Goal: Task Accomplishment & Management: Manage account settings

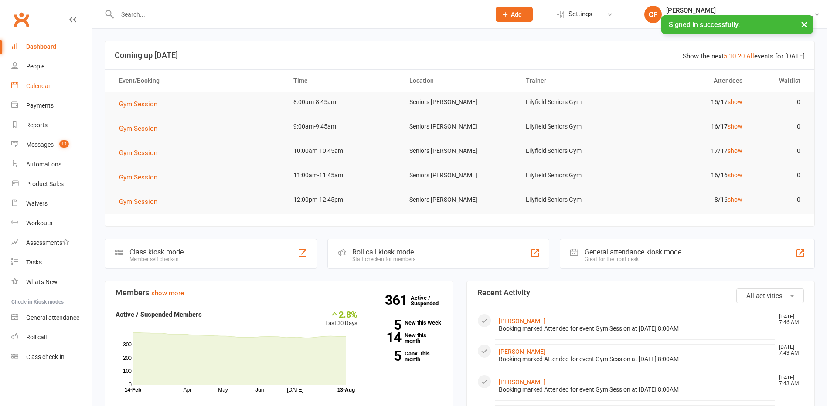
click at [34, 84] on div "Calendar" at bounding box center [38, 85] width 24 height 7
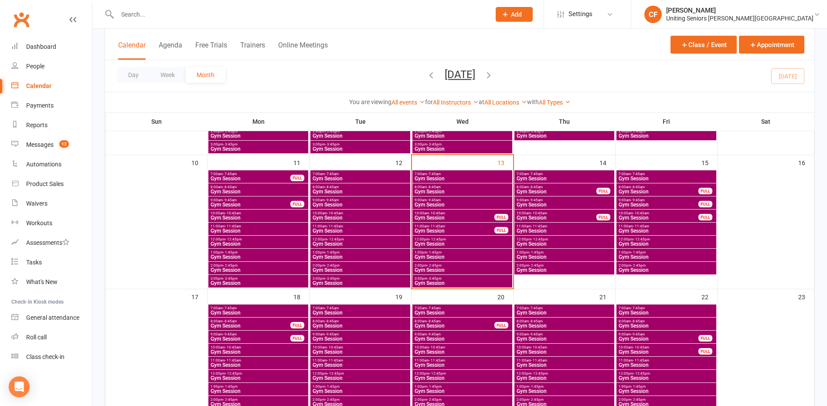
scroll to position [305, 0]
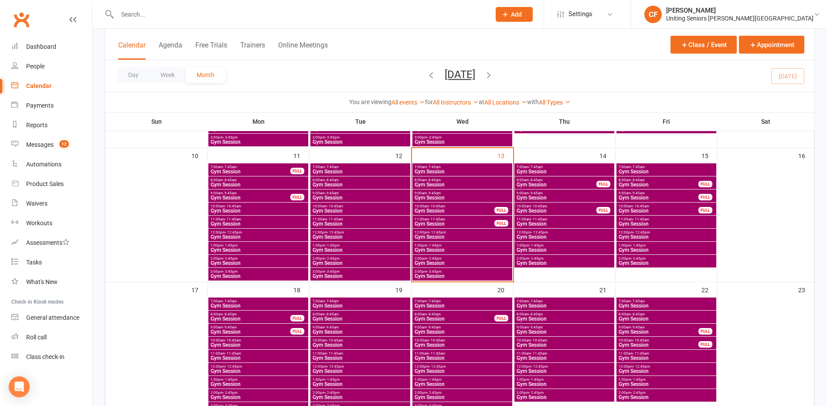
click at [468, 220] on span "11:00am - 11:45am" at bounding box center [454, 219] width 81 height 4
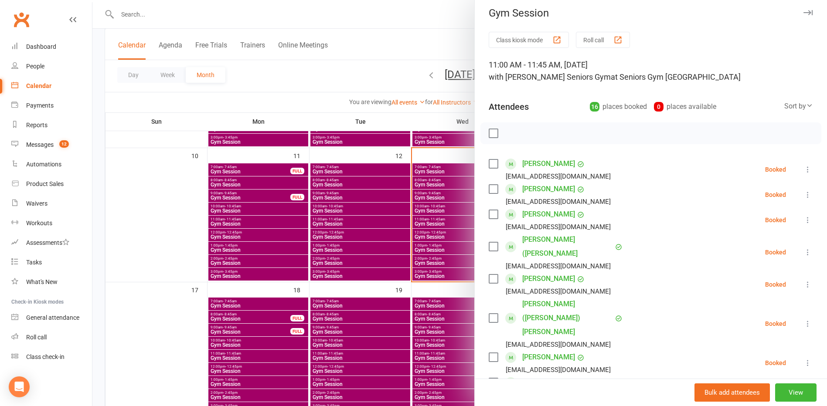
scroll to position [0, 0]
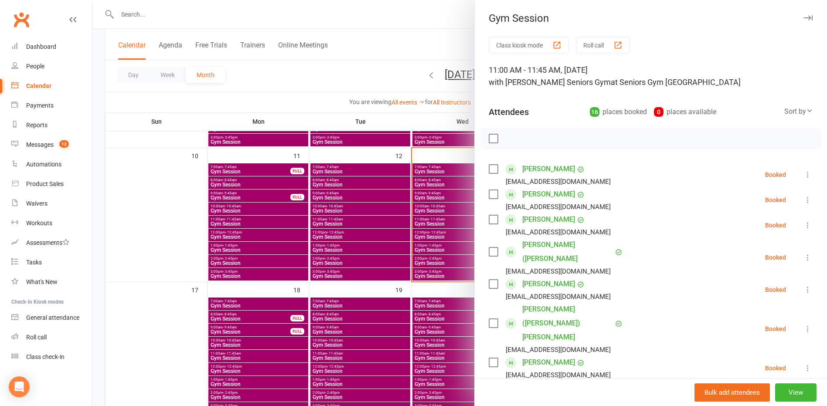
click at [155, 190] on div at bounding box center [459, 203] width 734 height 406
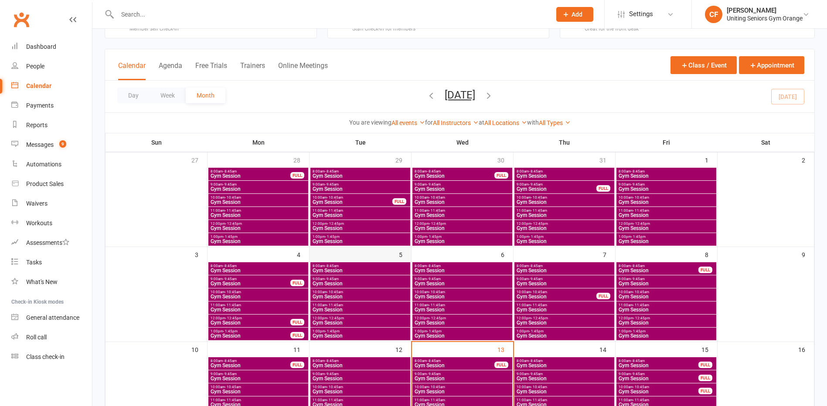
scroll to position [131, 0]
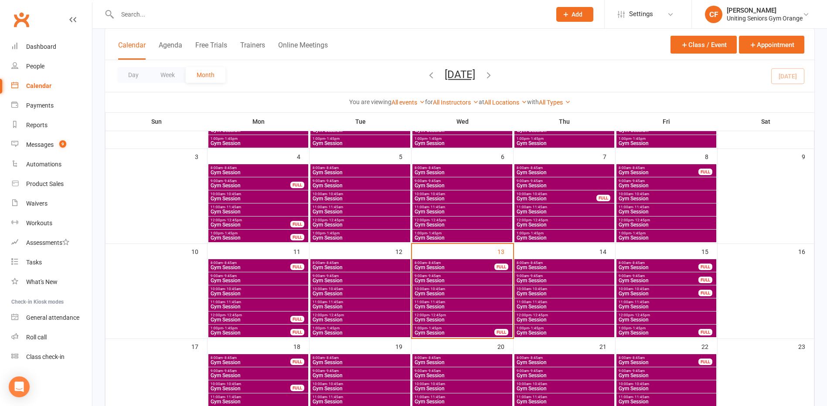
click at [455, 261] on span "8:00am - 8:45am" at bounding box center [454, 263] width 81 height 4
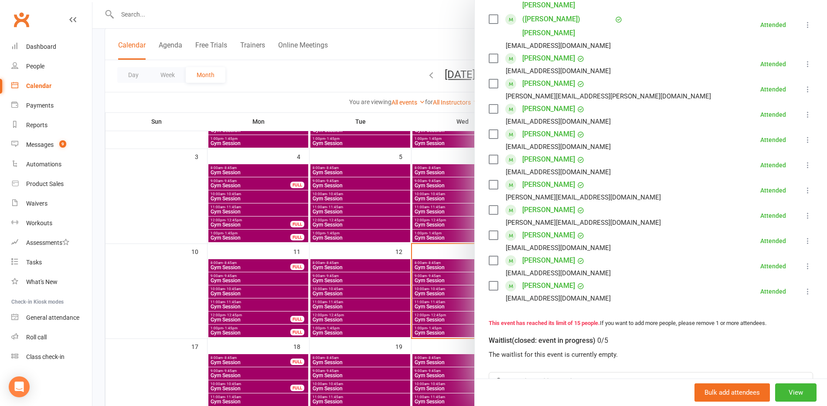
scroll to position [372, 0]
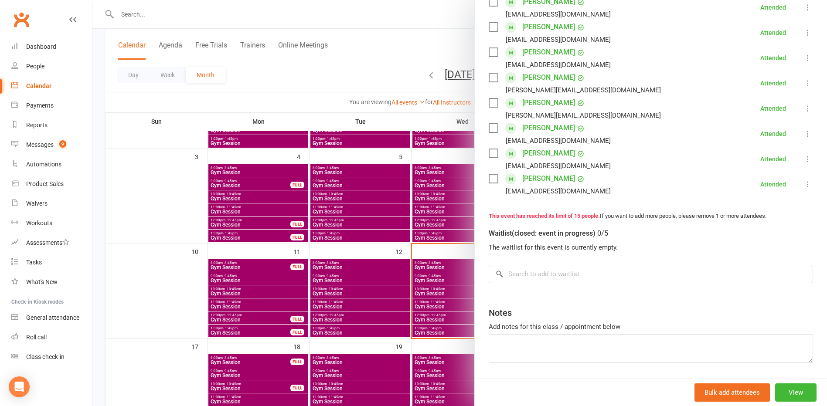
click at [155, 266] on div at bounding box center [459, 203] width 734 height 406
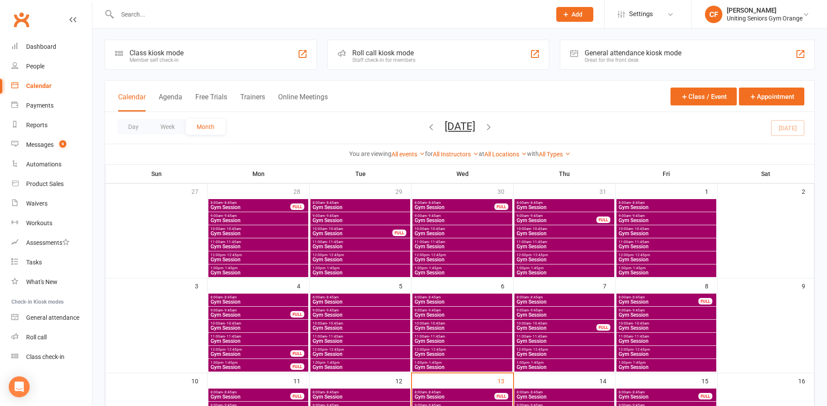
scroll to position [0, 0]
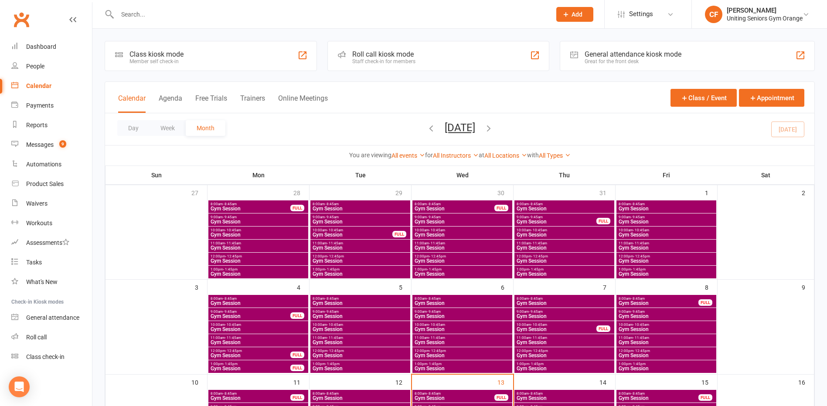
click at [217, 18] on input "text" at bounding box center [330, 14] width 430 height 12
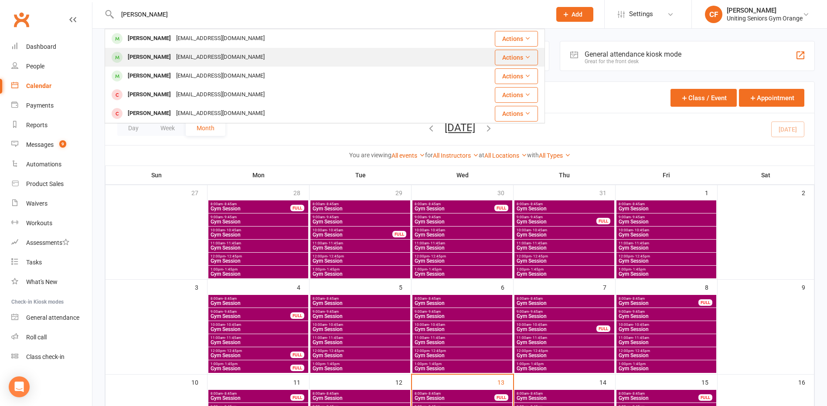
type input "barry"
click at [257, 60] on div "Barry O'donnell barmaur12@yahoo.com.au" at bounding box center [273, 57] width 336 height 18
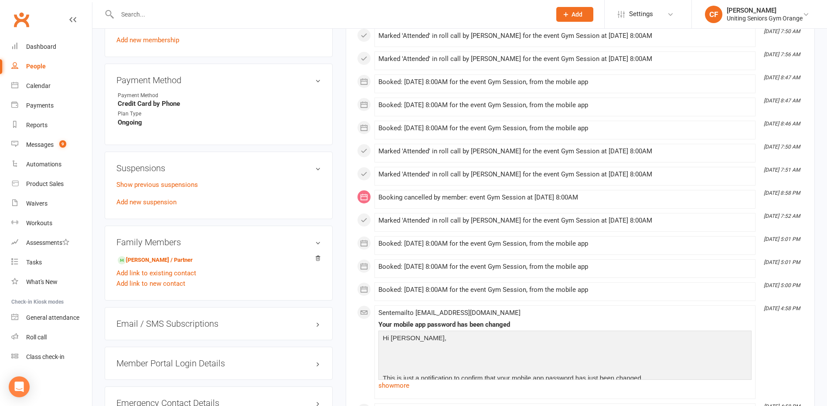
scroll to position [523, 0]
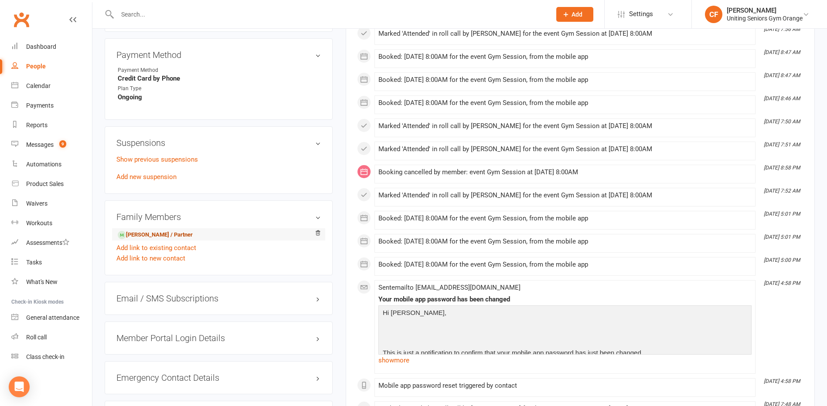
click at [176, 234] on link "Maureen O'donnell - Spouse / Partner" at bounding box center [155, 235] width 75 height 9
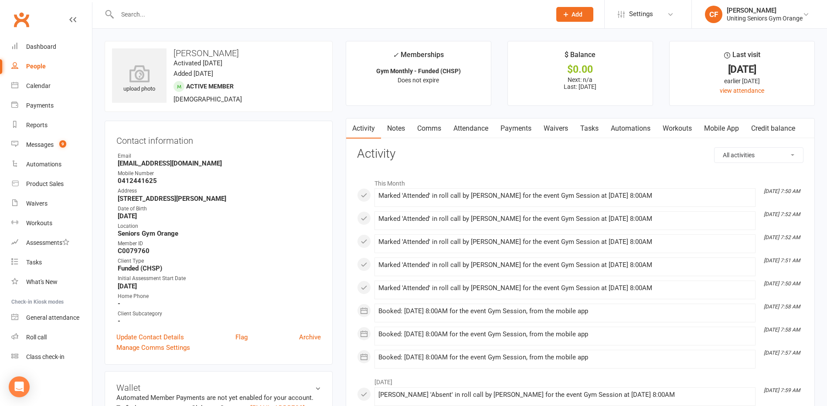
click at [176, 16] on input "text" at bounding box center [330, 14] width 430 height 12
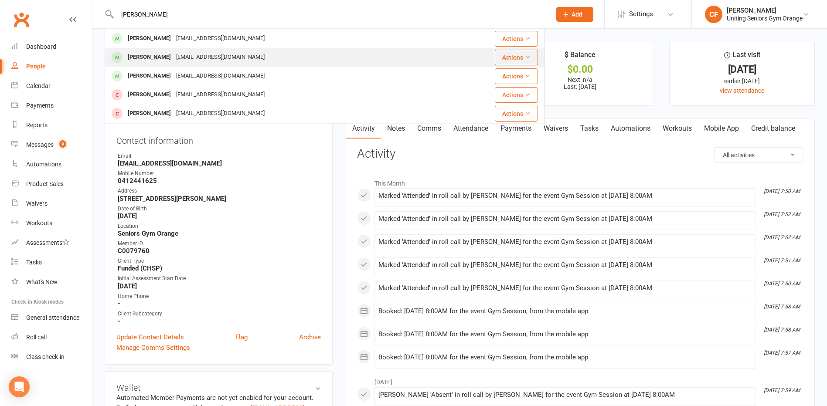
type input "barry"
click at [264, 50] on div "Barry O'donnell barmaur12@yahoo.com.au" at bounding box center [273, 57] width 336 height 18
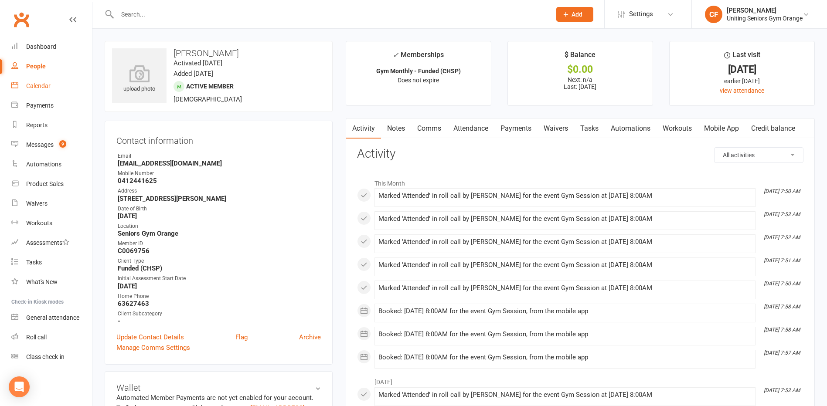
click at [41, 84] on div "Calendar" at bounding box center [38, 85] width 24 height 7
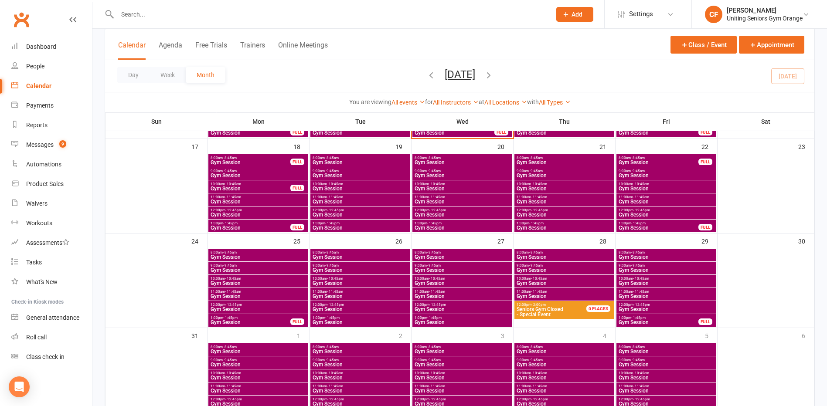
scroll to position [373, 0]
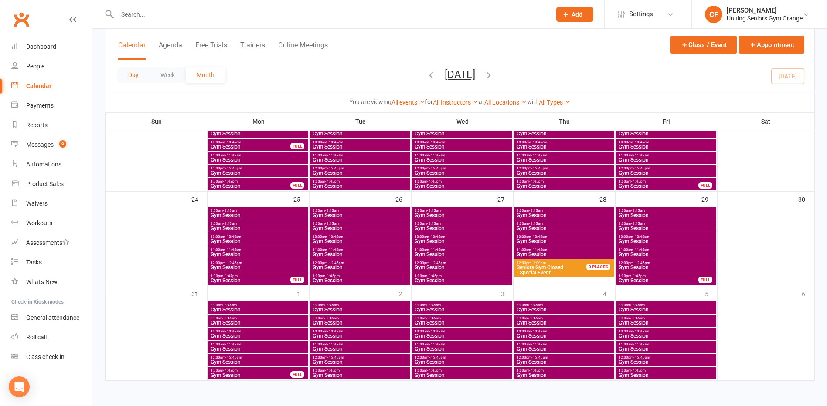
click at [126, 80] on button "Day" at bounding box center [133, 75] width 32 height 16
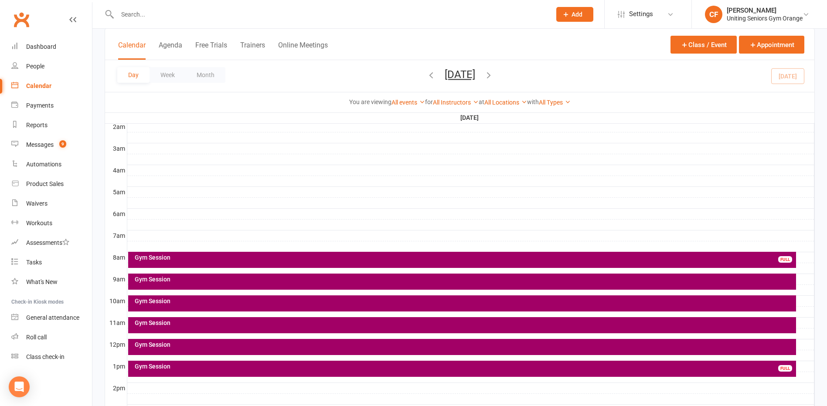
scroll to position [143, 0]
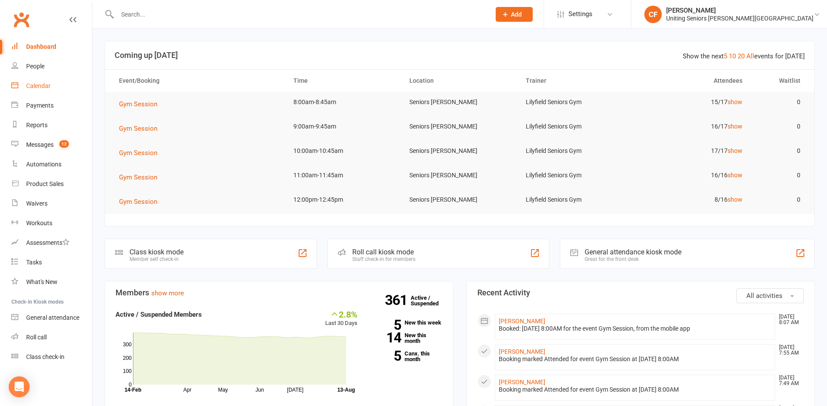
click at [35, 85] on div "Calendar" at bounding box center [38, 85] width 24 height 7
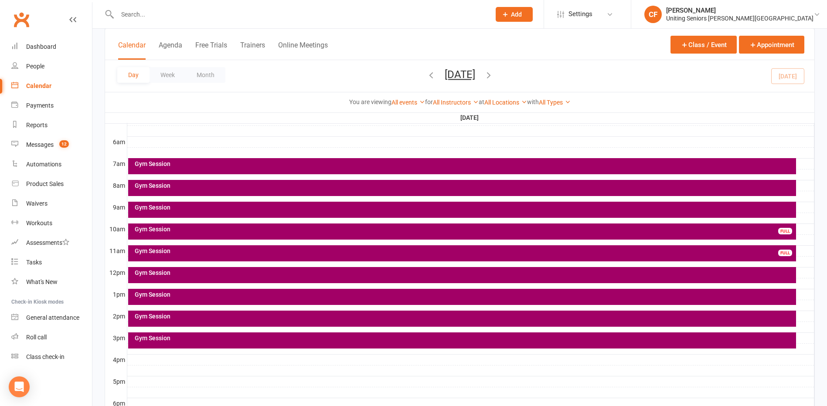
scroll to position [174, 0]
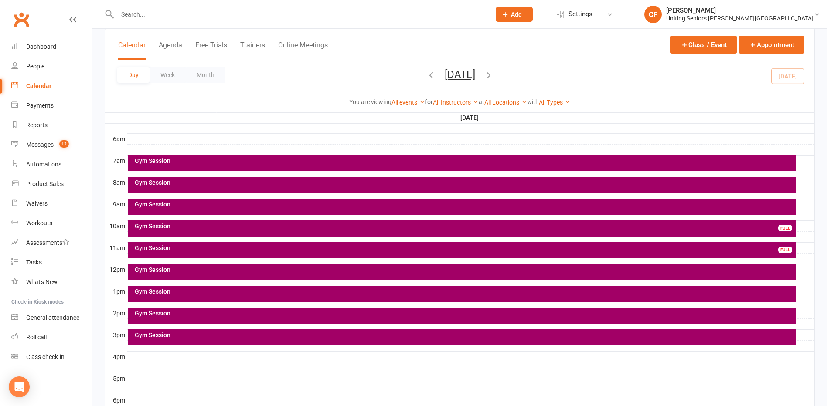
click at [394, 179] on div "Gym Session" at bounding box center [462, 185] width 668 height 16
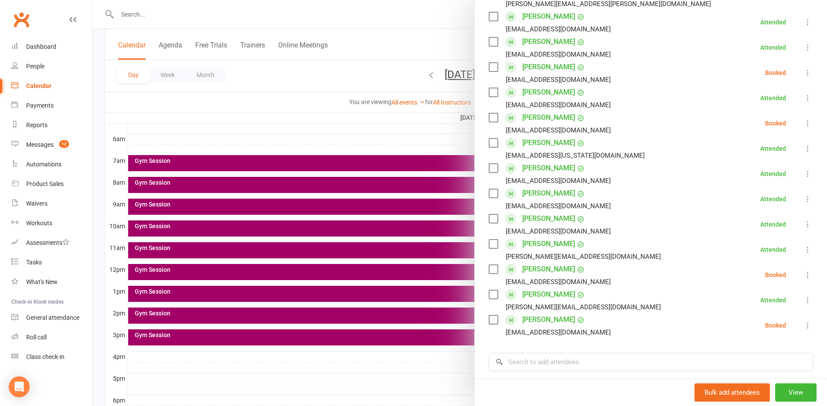
scroll to position [218, 0]
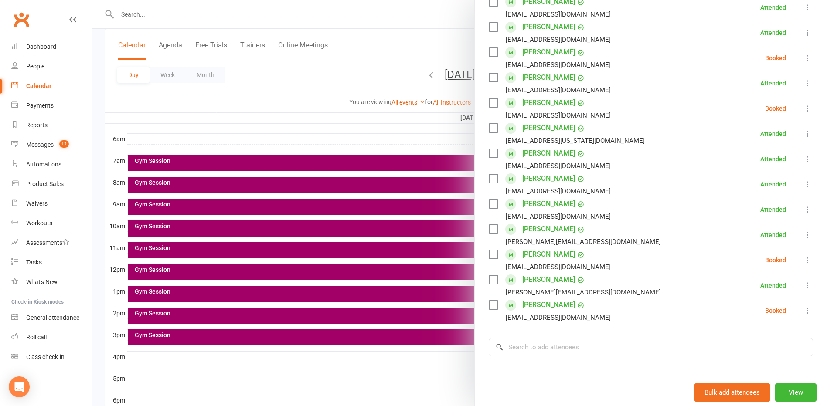
click at [337, 366] on div at bounding box center [459, 203] width 734 height 406
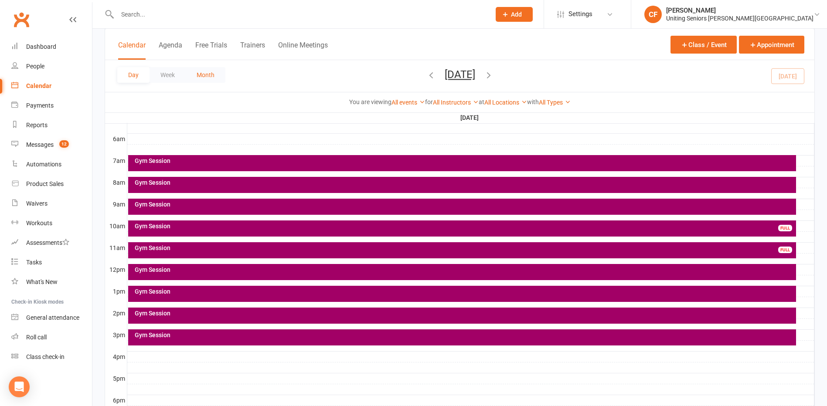
click at [199, 75] on button "Month" at bounding box center [206, 75] width 40 height 16
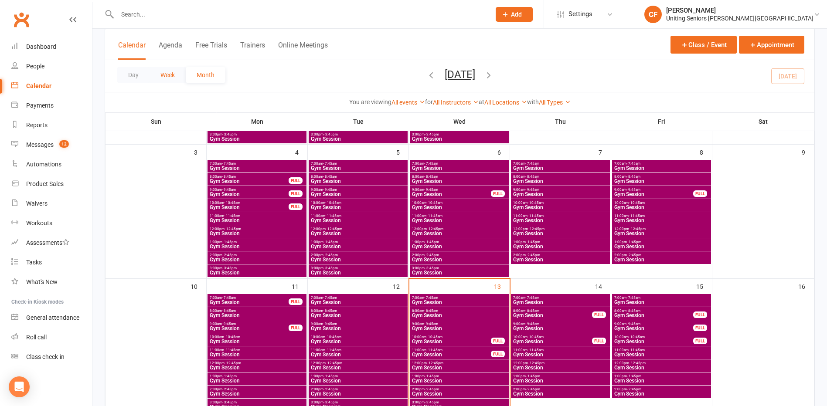
click at [171, 76] on button "Week" at bounding box center [167, 75] width 36 height 16
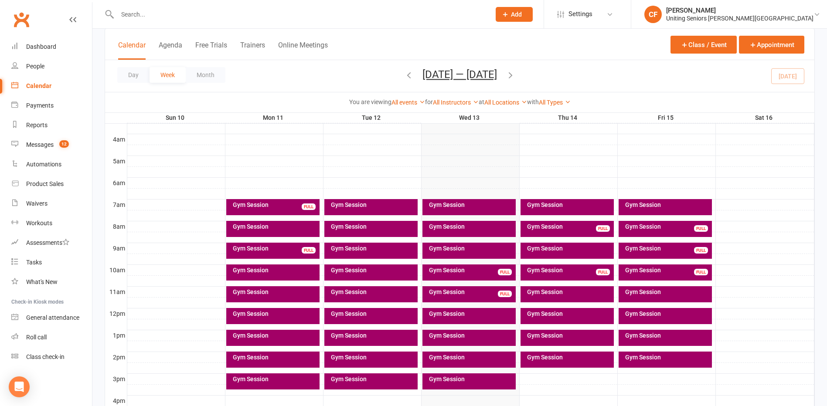
scroll to position [179, 0]
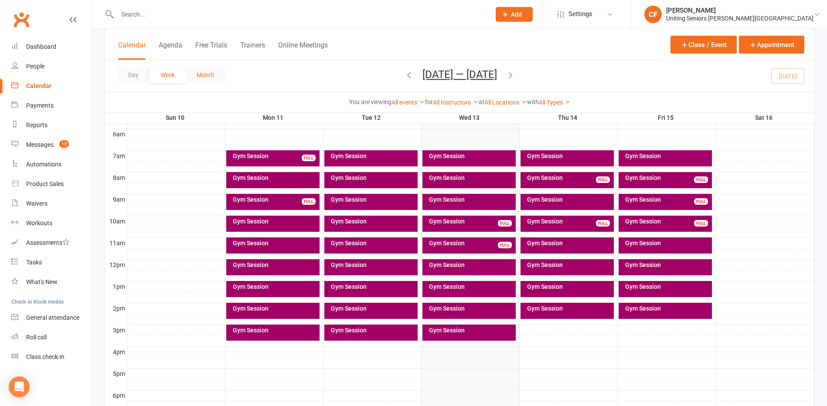
click at [207, 70] on button "Month" at bounding box center [206, 75] width 40 height 16
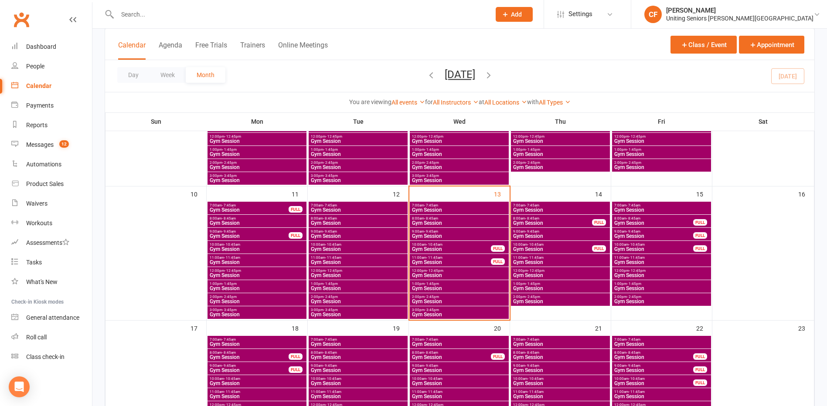
scroll to position [310, 0]
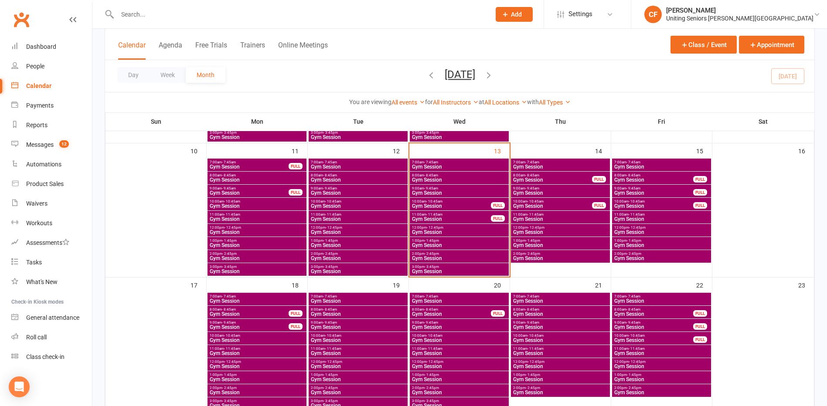
click at [462, 180] on span "Gym Session" at bounding box center [458, 179] width 95 height 5
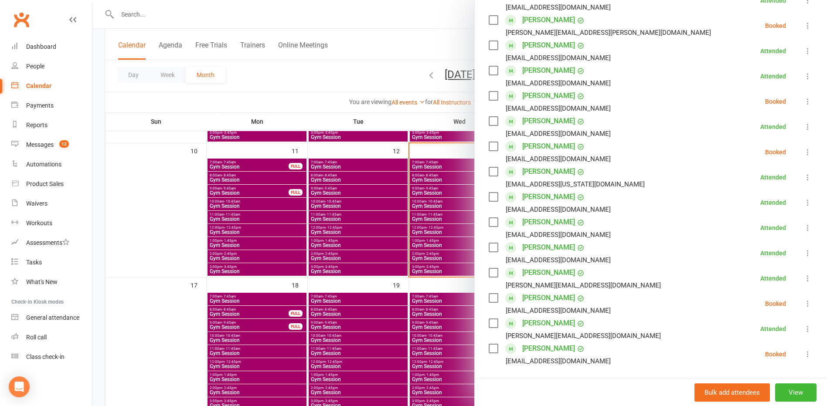
scroll to position [218, 0]
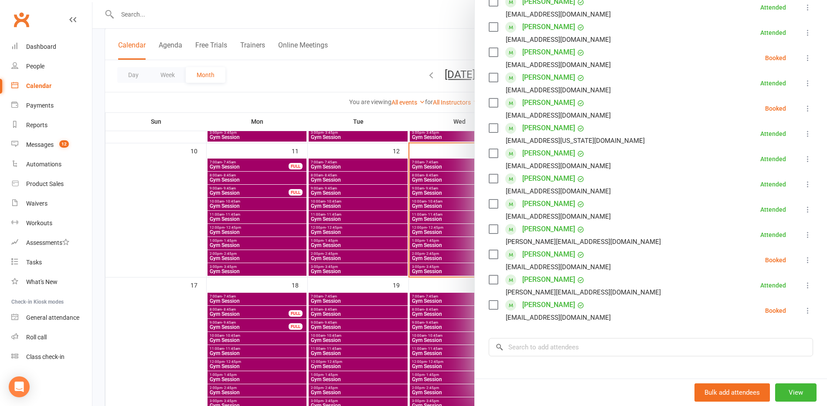
click at [136, 192] on div at bounding box center [459, 203] width 734 height 406
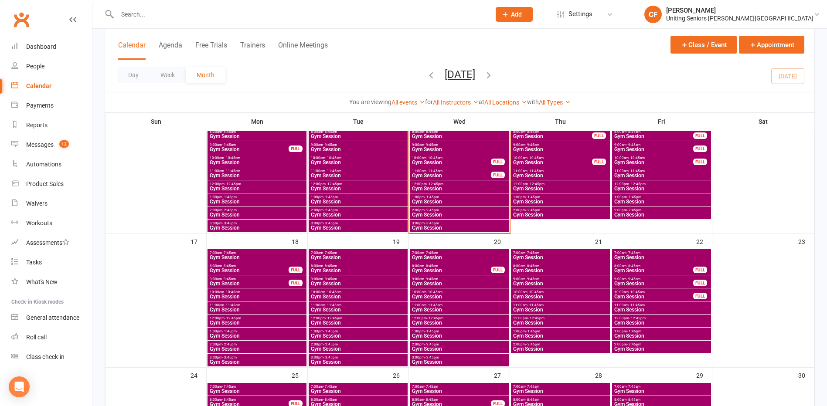
scroll to position [310, 0]
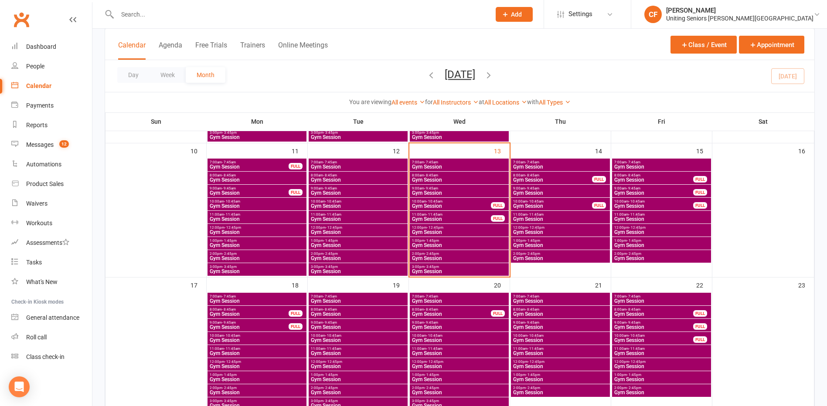
click at [476, 165] on span "Gym Session" at bounding box center [458, 166] width 95 height 5
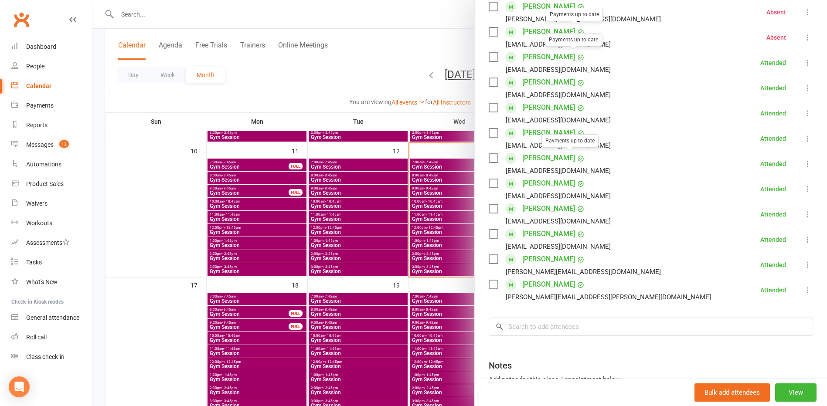
scroll to position [268, 0]
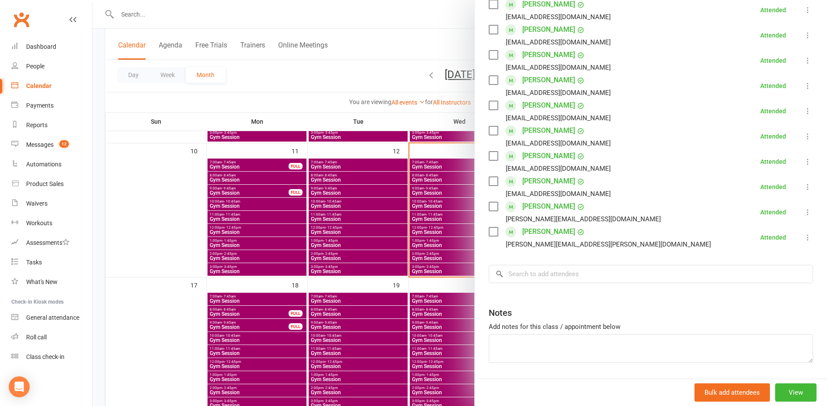
click at [306, 207] on div at bounding box center [459, 203] width 734 height 406
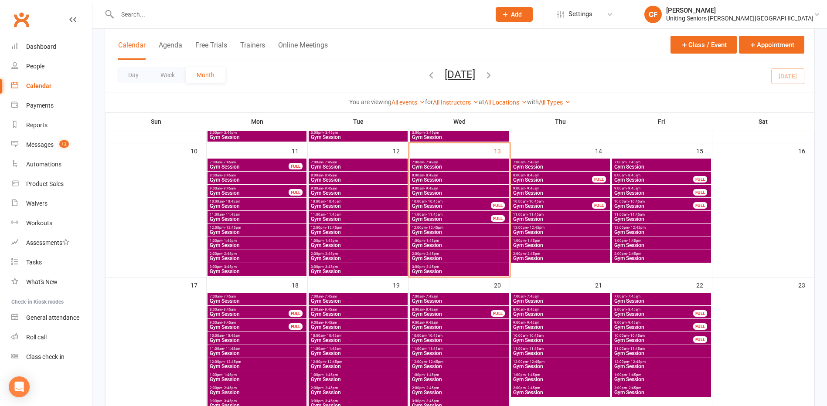
click at [437, 179] on span "Gym Session" at bounding box center [458, 179] width 95 height 5
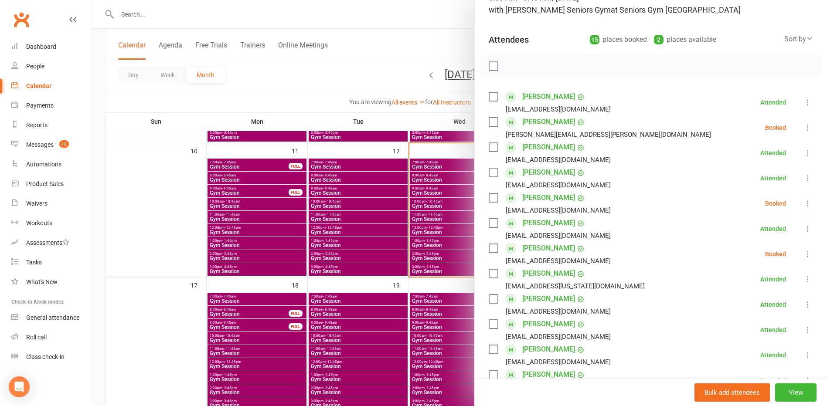
scroll to position [87, 0]
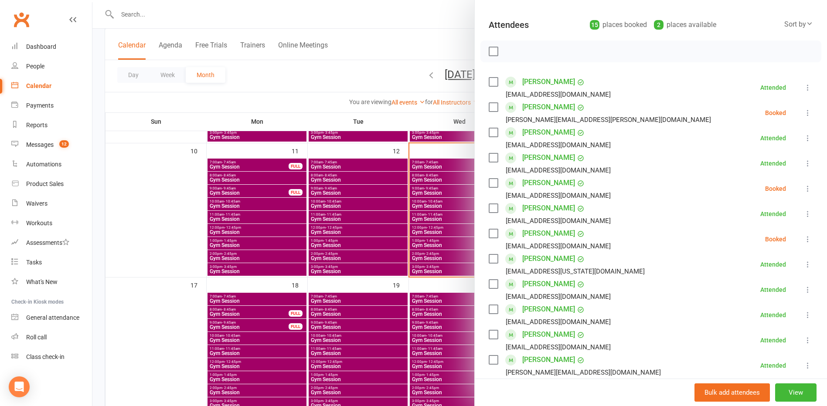
click at [803, 186] on icon at bounding box center [807, 188] width 9 height 9
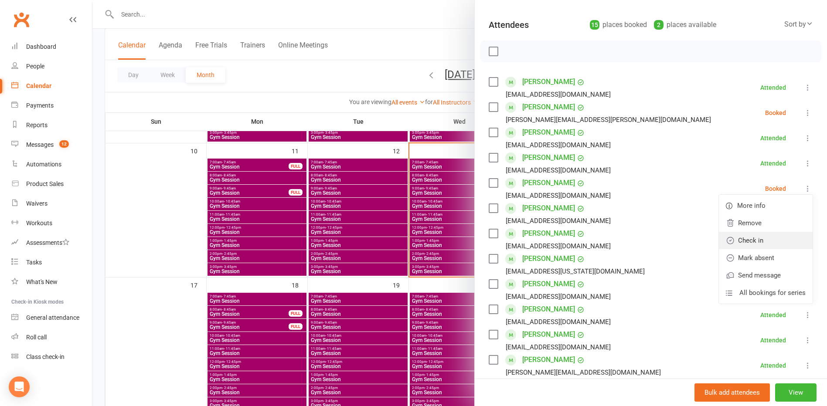
click at [767, 236] on link "Check in" at bounding box center [766, 240] width 94 height 17
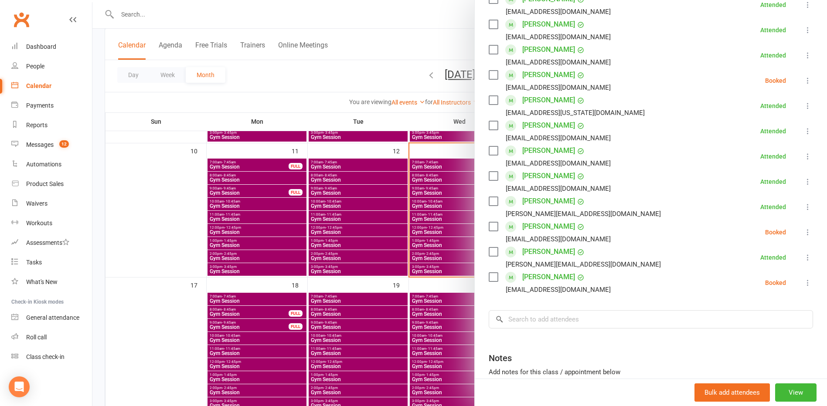
scroll to position [262, 0]
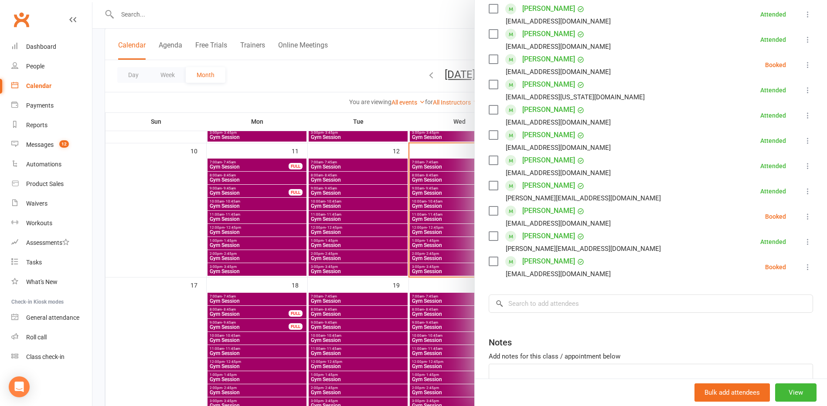
click at [803, 265] on icon at bounding box center [807, 267] width 9 height 9
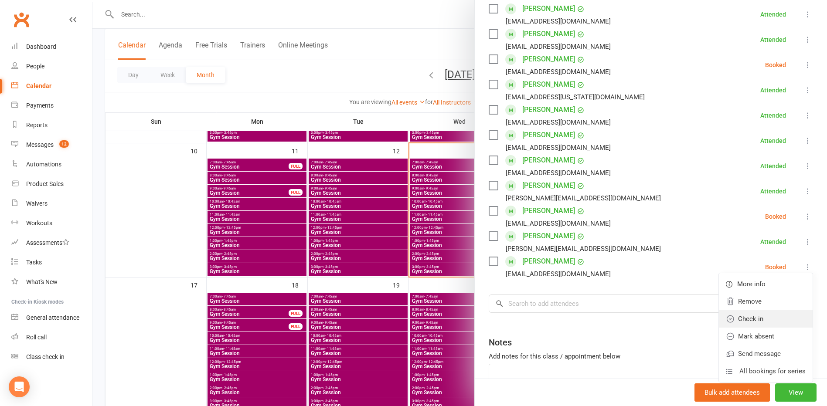
click at [747, 322] on link "Check in" at bounding box center [766, 318] width 94 height 17
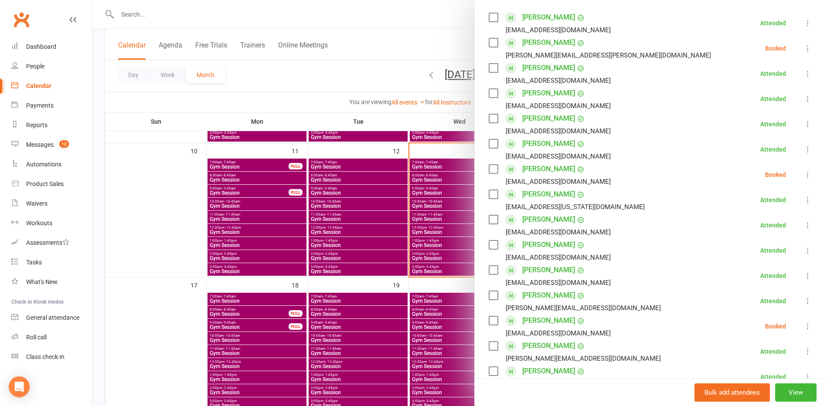
scroll to position [131, 0]
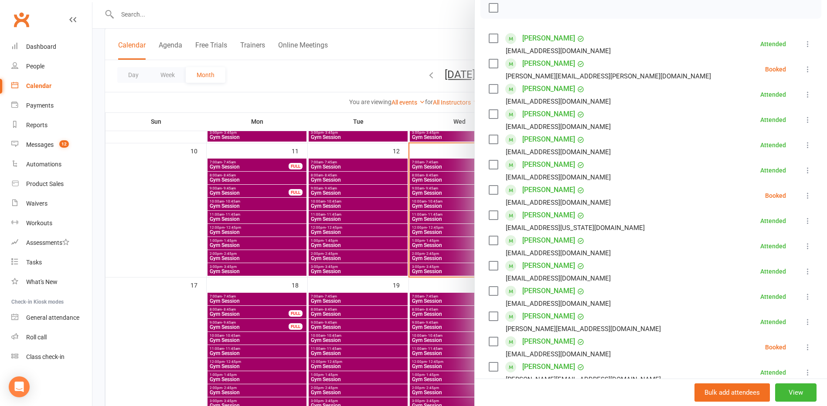
click at [160, 202] on div at bounding box center [459, 203] width 734 height 406
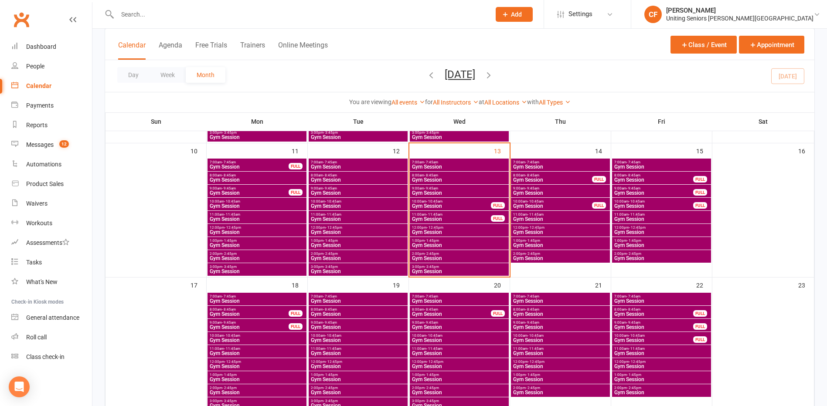
click at [457, 217] on span "Gym Session" at bounding box center [451, 219] width 80 height 5
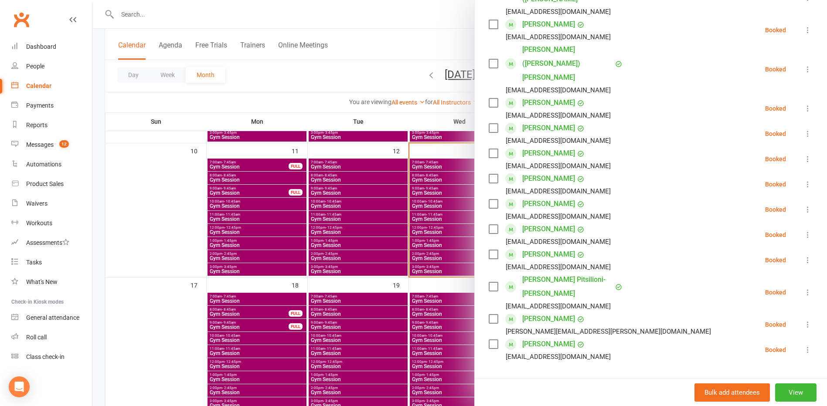
scroll to position [305, 0]
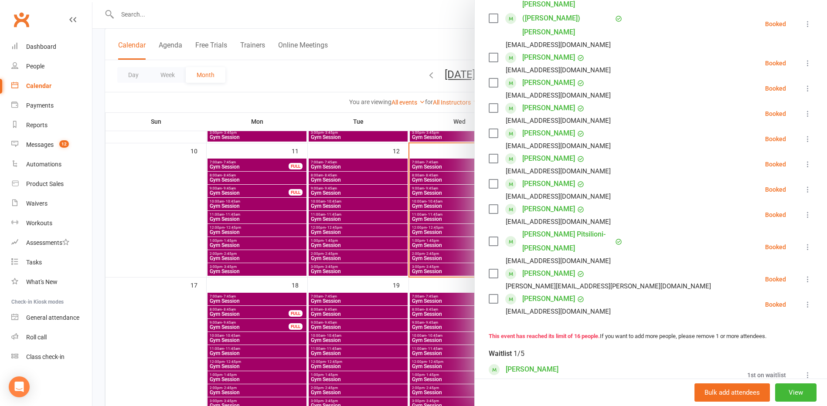
click at [802, 274] on button at bounding box center [807, 279] width 10 height 10
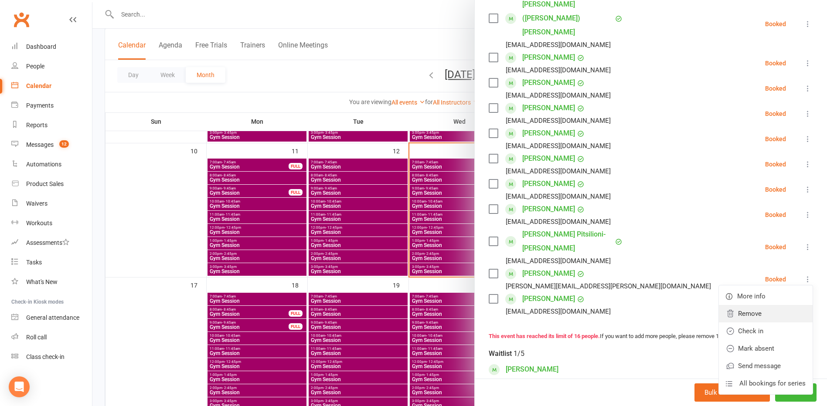
click at [752, 305] on link "Remove" at bounding box center [766, 313] width 94 height 17
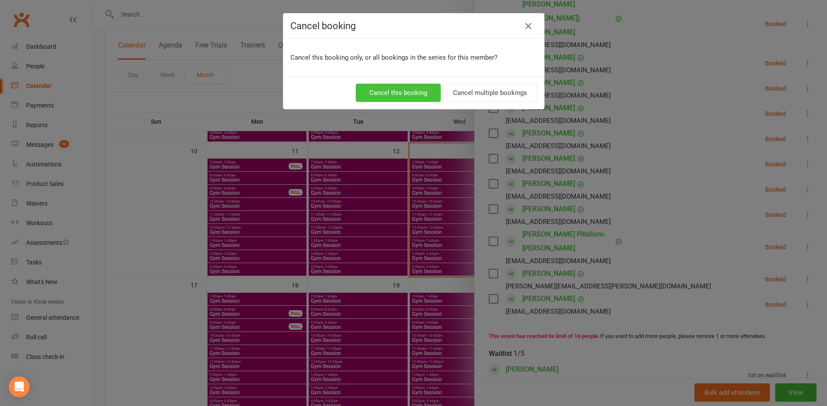
click at [405, 86] on button "Cancel this booking" at bounding box center [398, 93] width 85 height 18
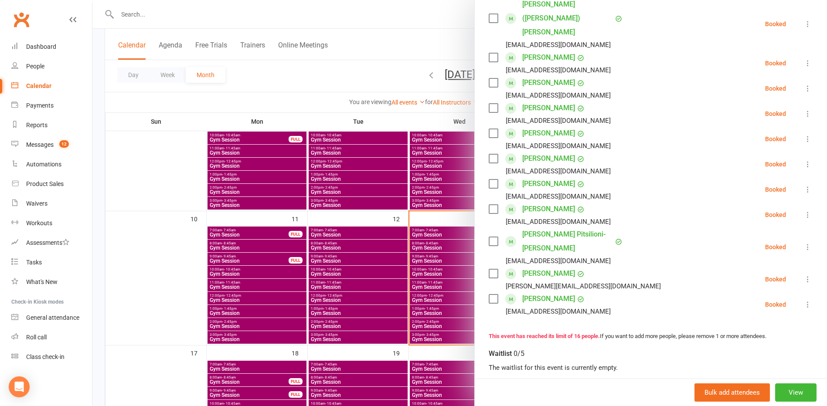
scroll to position [223, 0]
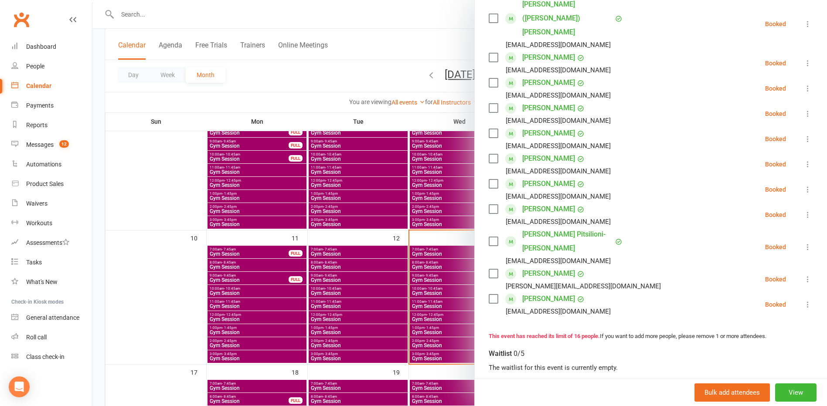
click at [146, 189] on div at bounding box center [459, 203] width 734 height 406
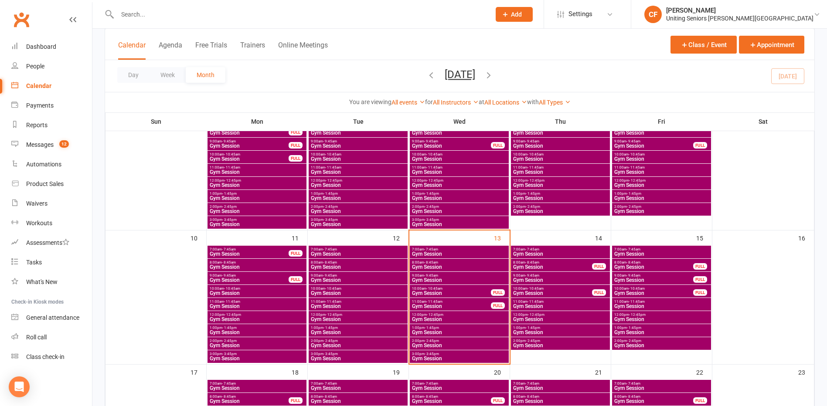
click at [447, 277] on span "9:00am - 9:45am" at bounding box center [458, 276] width 95 height 4
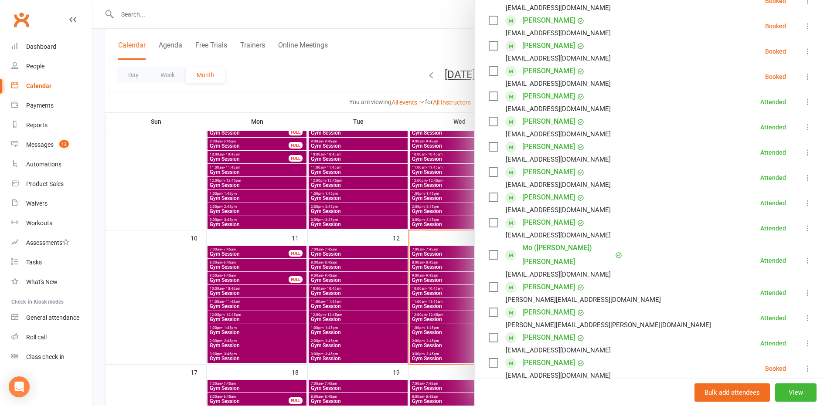
scroll to position [174, 0]
click at [164, 249] on div at bounding box center [459, 203] width 734 height 406
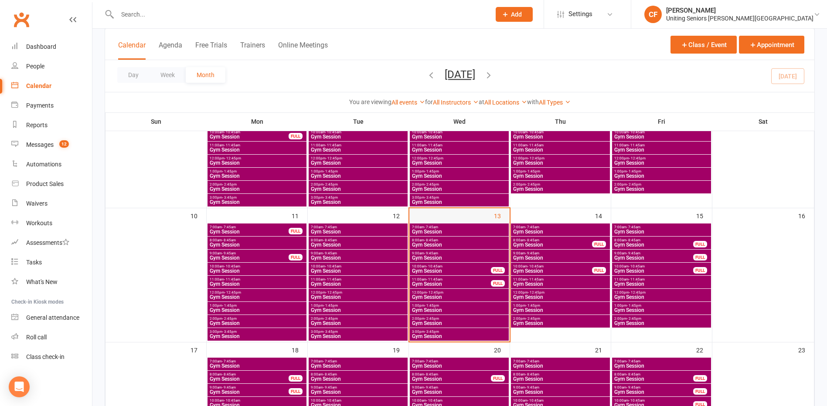
scroll to position [266, 0]
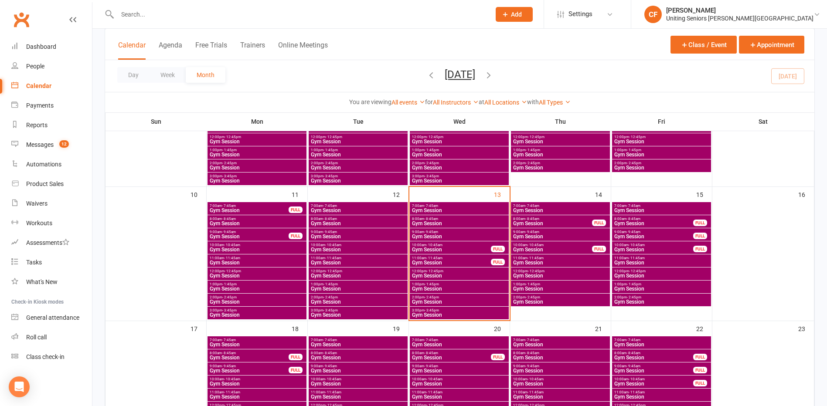
click at [440, 235] on span "Gym Session" at bounding box center [458, 236] width 95 height 5
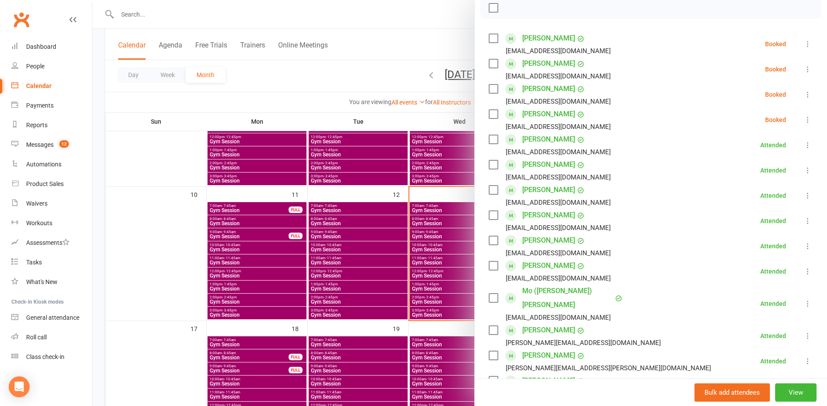
scroll to position [87, 0]
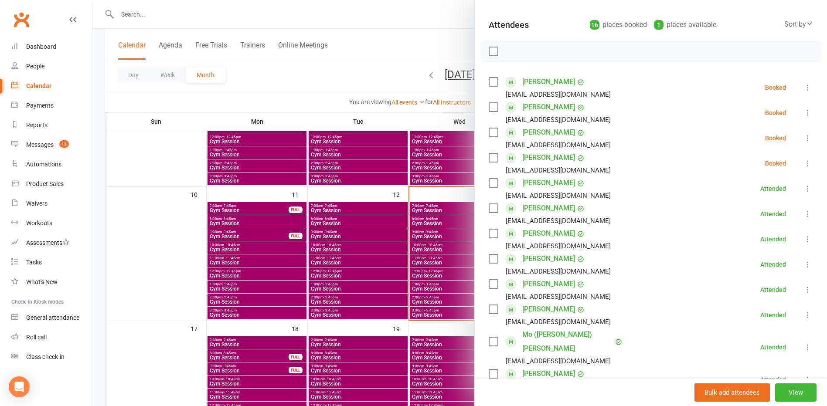
click at [132, 132] on div at bounding box center [459, 203] width 734 height 406
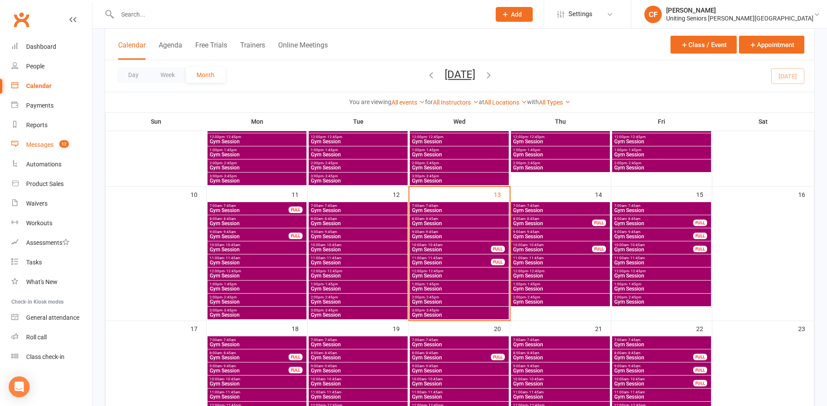
click at [55, 146] on link "Messages 12" at bounding box center [51, 145] width 81 height 20
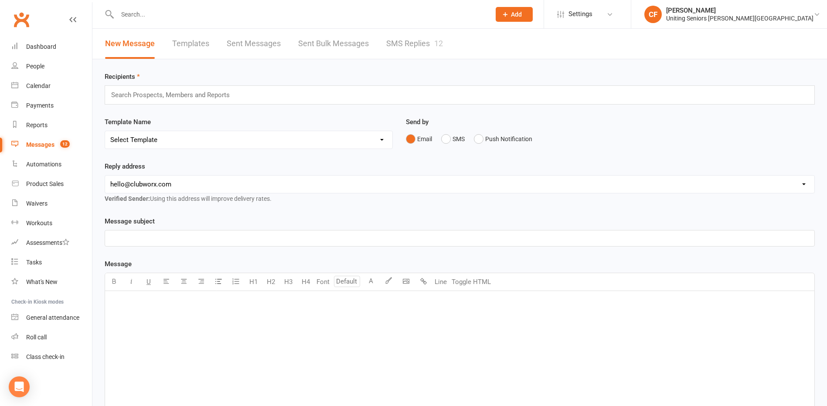
click at [425, 47] on link "SMS Replies 12" at bounding box center [414, 44] width 57 height 30
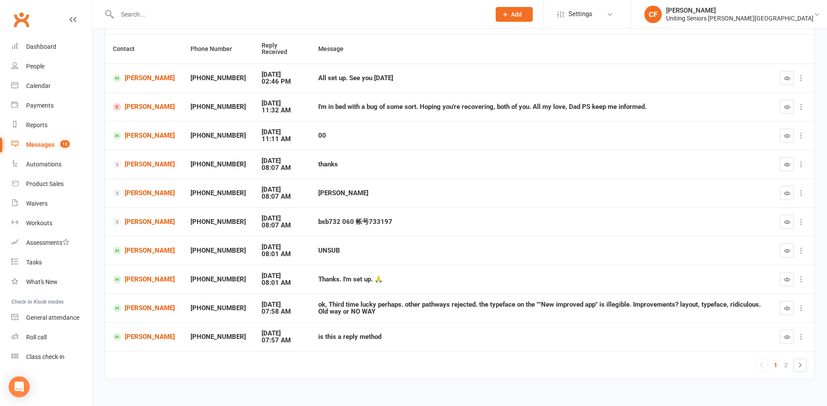
scroll to position [89, 0]
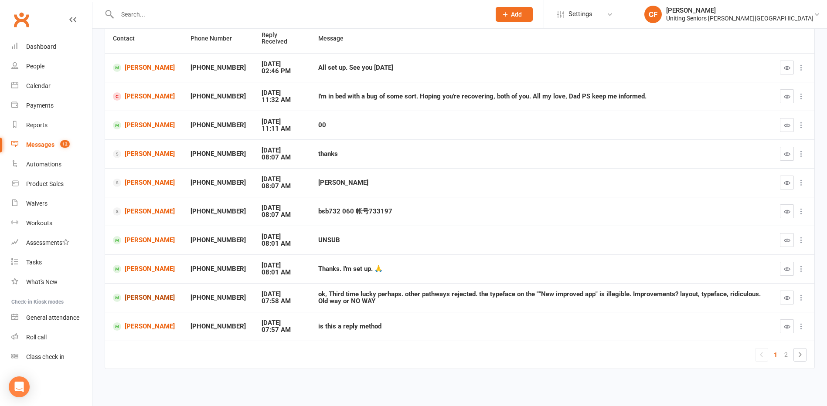
click at [157, 299] on link "[PERSON_NAME]" at bounding box center [144, 298] width 62 height 8
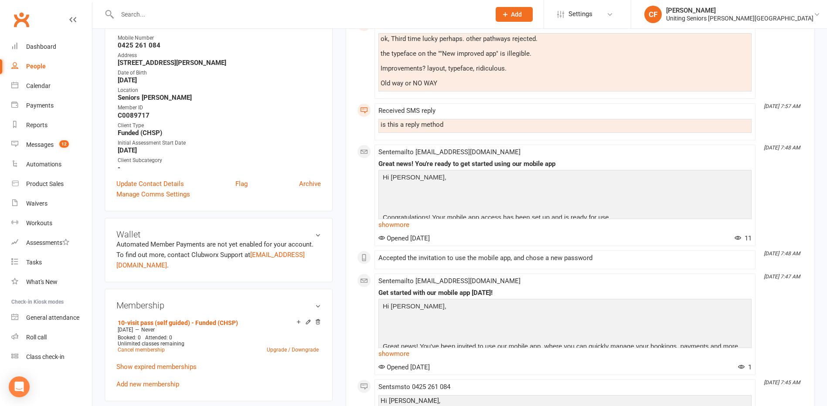
scroll to position [174, 0]
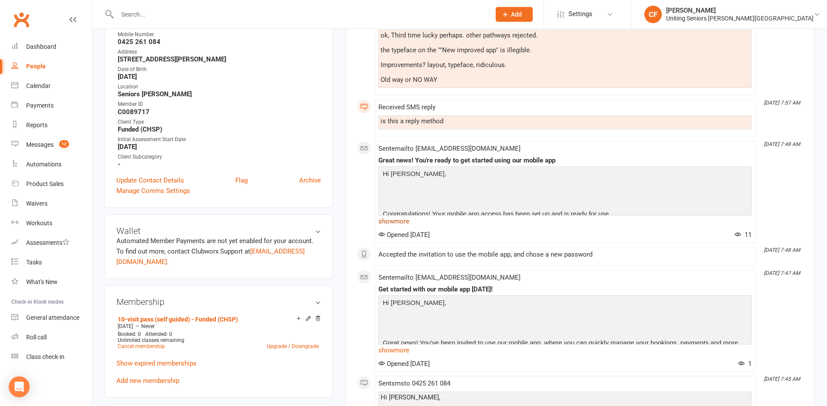
click at [400, 224] on link "show more" at bounding box center [564, 221] width 373 height 12
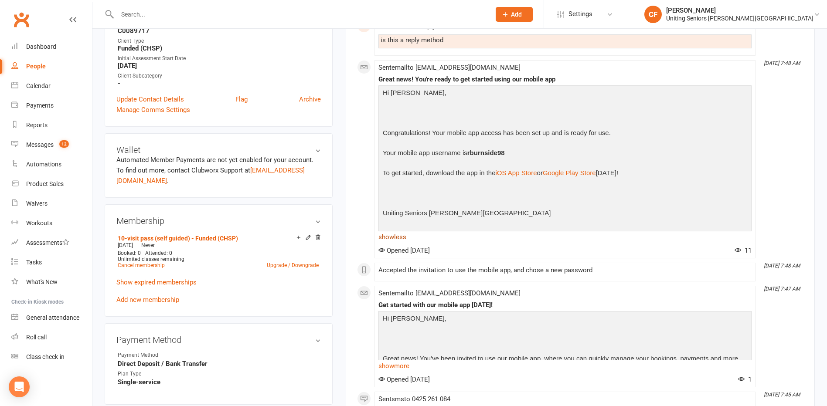
scroll to position [262, 0]
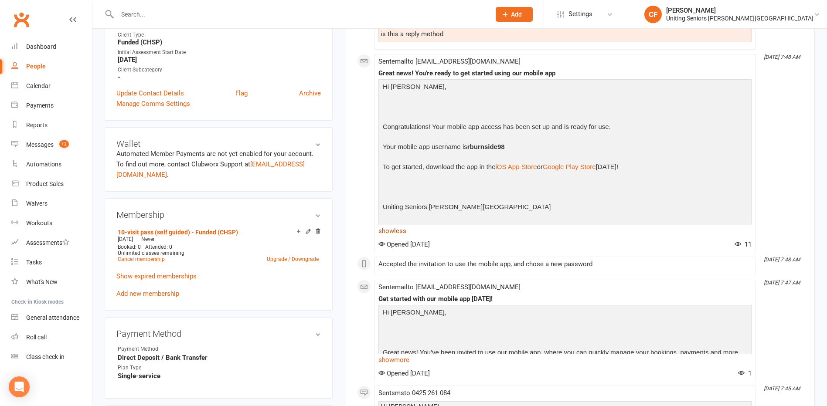
click at [398, 232] on link "show less" at bounding box center [564, 231] width 373 height 12
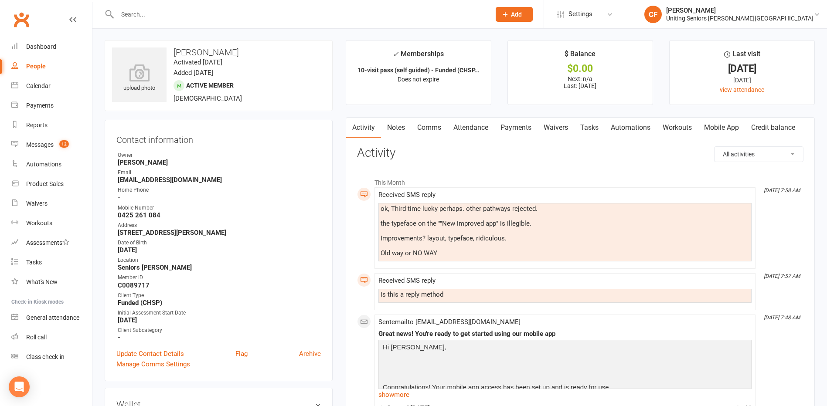
scroll to position [0, 0]
drag, startPoint x: 185, startPoint y: 61, endPoint x: 253, endPoint y: 101, distance: 78.3
click at [253, 101] on div "upload photo [PERSON_NAME] Activated [DATE] Added [DATE] Active member [DEMOGRA…" at bounding box center [219, 76] width 228 height 71
drag, startPoint x: 253, startPoint y: 101, endPoint x: 257, endPoint y: 105, distance: 5.6
click at [257, 105] on div "upload photo [PERSON_NAME] Activated [DATE] Added [DATE] Active member [DEMOGRA…" at bounding box center [219, 76] width 228 height 71
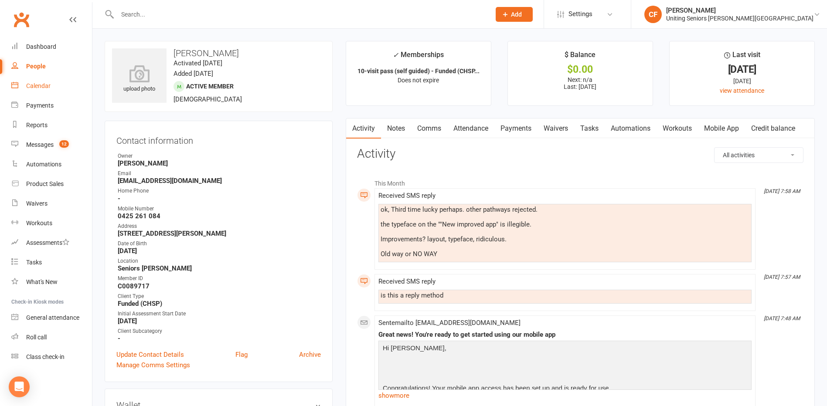
click at [34, 85] on div "Calendar" at bounding box center [38, 85] width 24 height 7
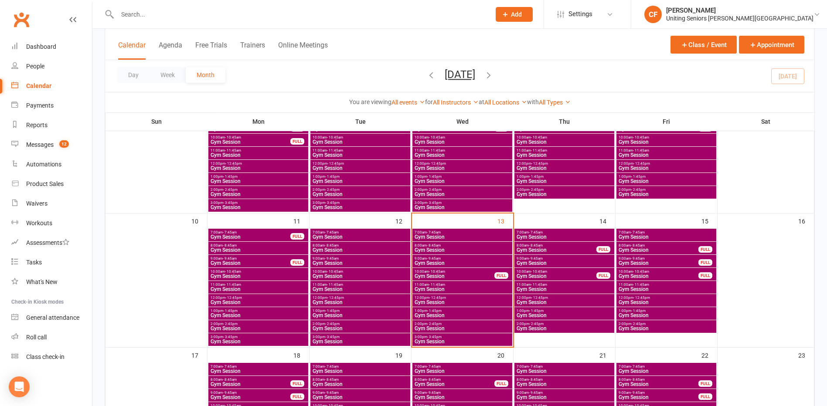
scroll to position [262, 0]
